Goal: Download file/media

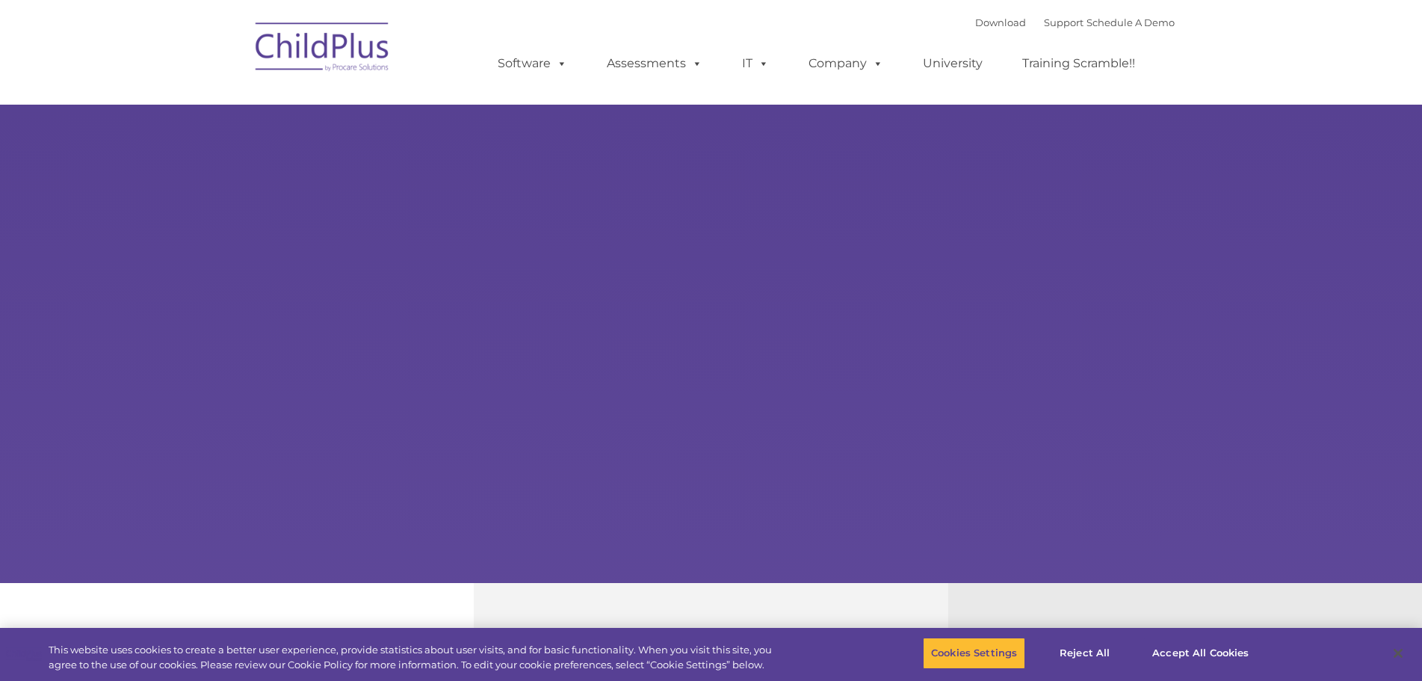
select select "MEDIUM"
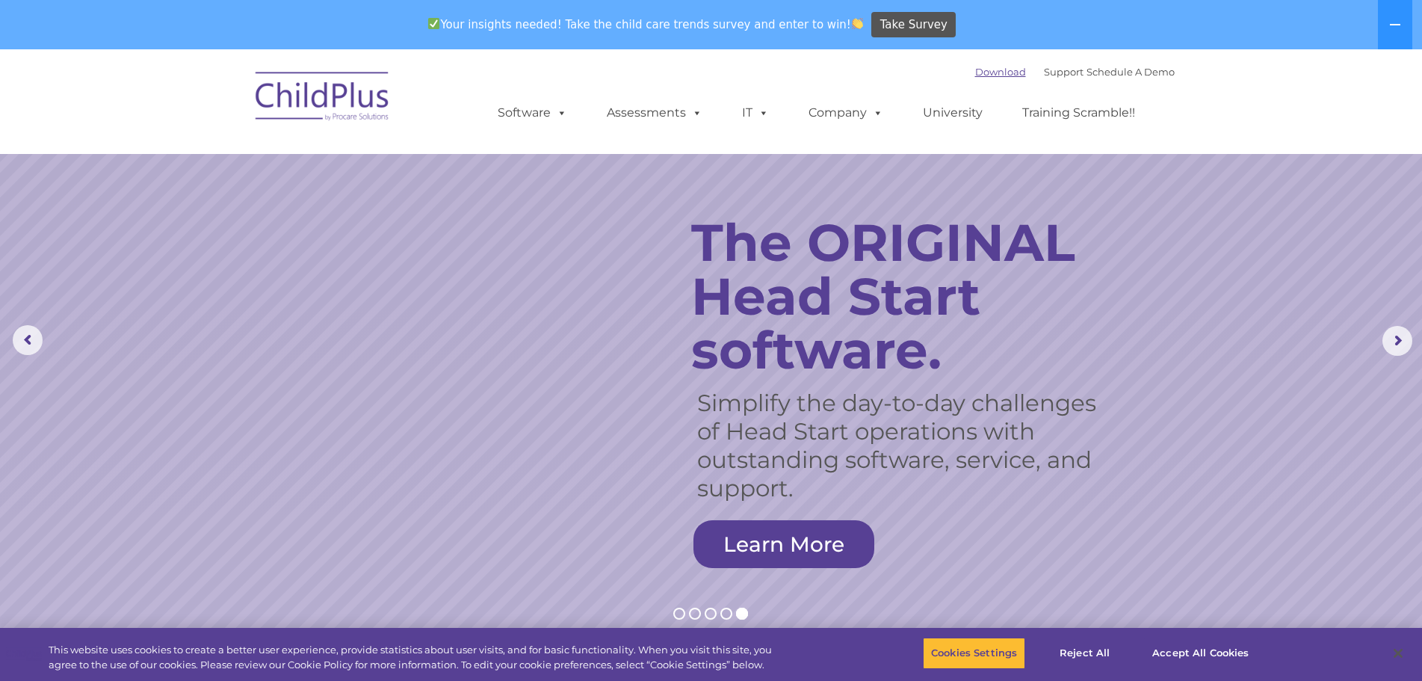
click at [975, 71] on link "Download" at bounding box center [1000, 72] width 51 height 12
click at [988, 76] on link "Download" at bounding box center [1000, 72] width 51 height 12
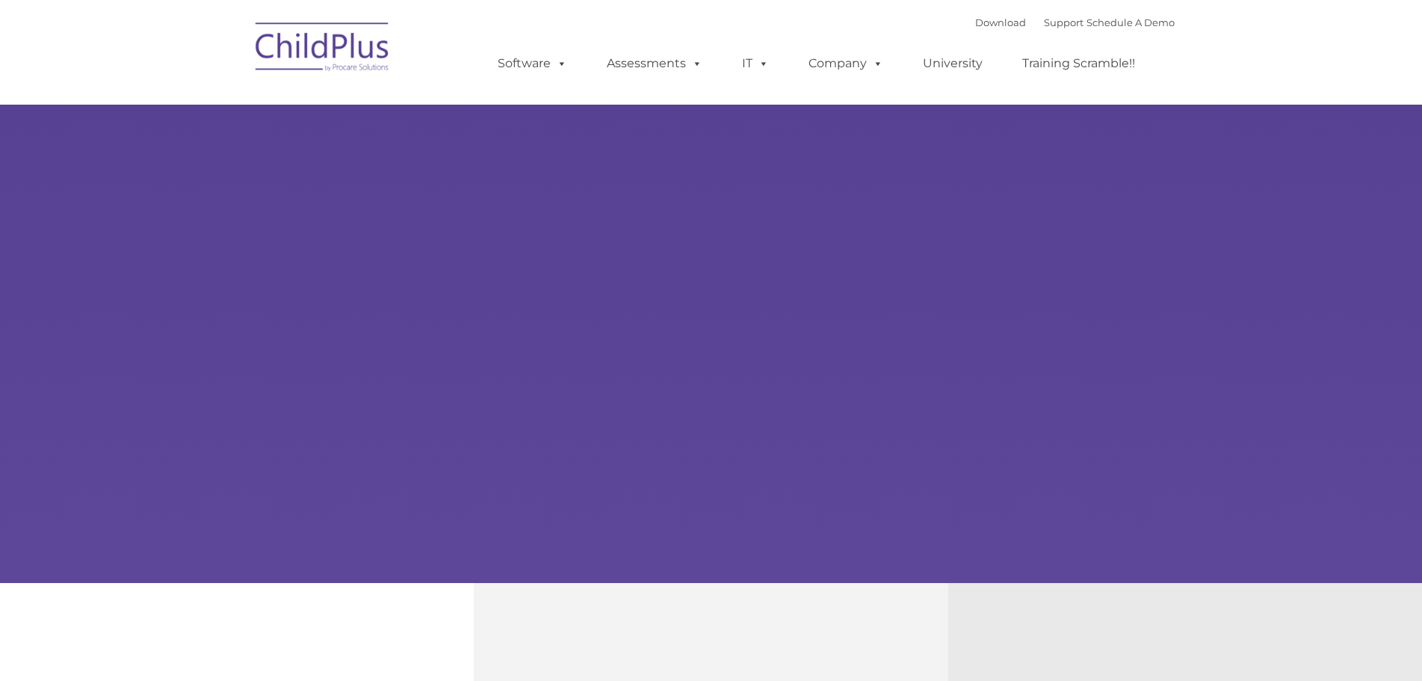
type input ""
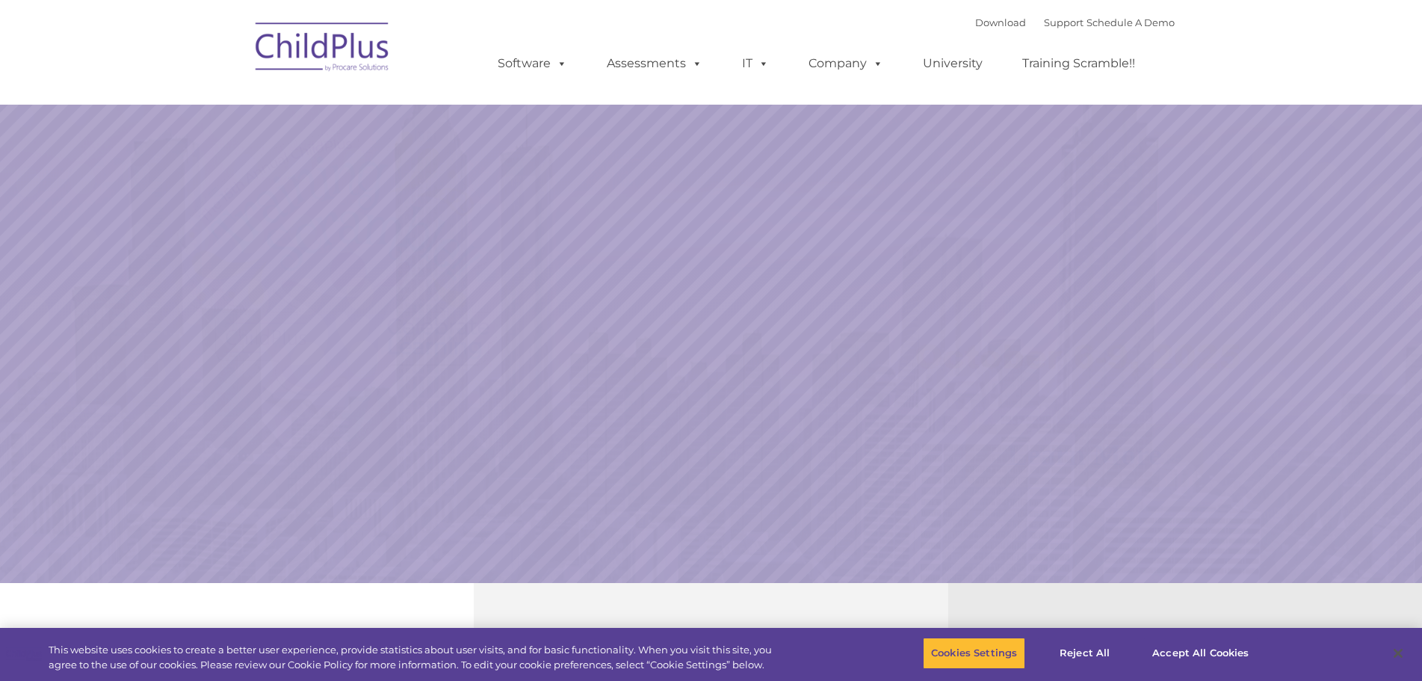
select select "MEDIUM"
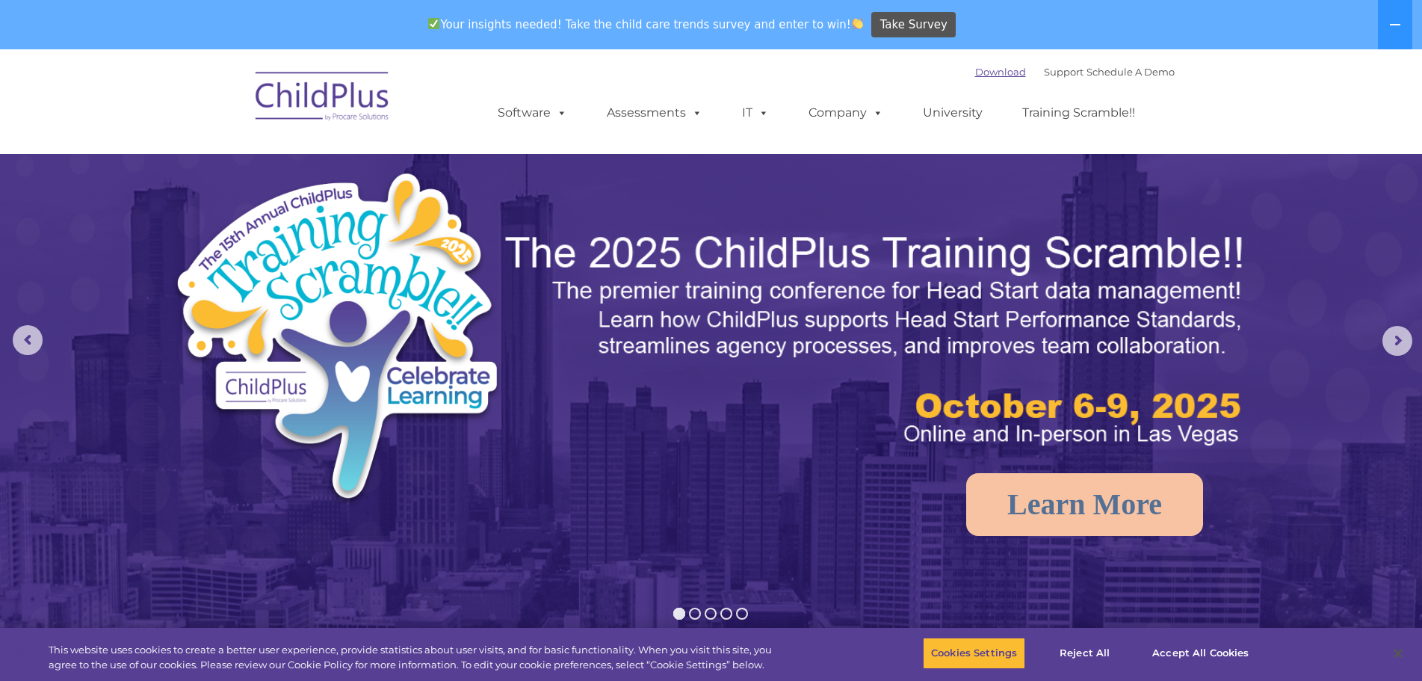
click at [975, 67] on link "Download" at bounding box center [1000, 72] width 51 height 12
